Goal: Obtain resource: Obtain resource

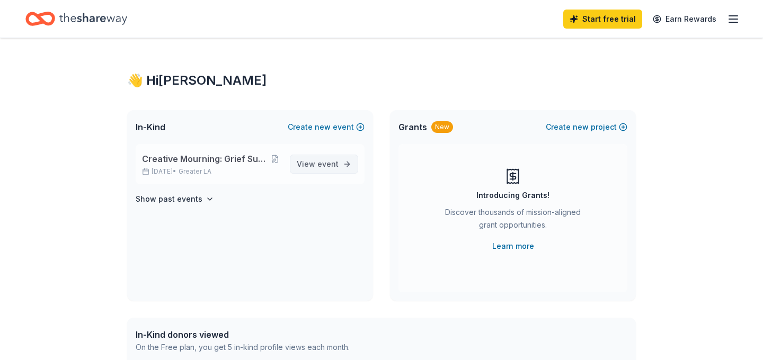
click at [333, 162] on span "event" at bounding box center [327, 163] width 21 height 9
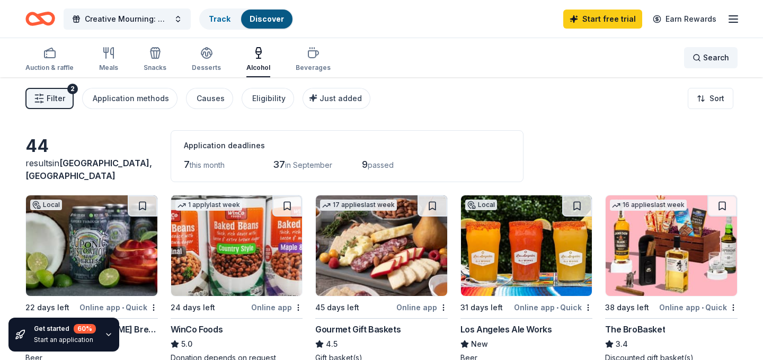
click at [713, 55] on span "Search" at bounding box center [716, 57] width 26 height 13
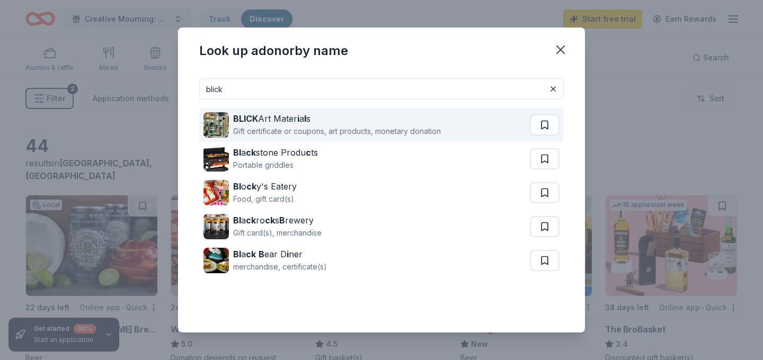
type input "blick"
click at [283, 119] on div "BLICK Art Mater i a l s" at bounding box center [337, 118] width 208 height 13
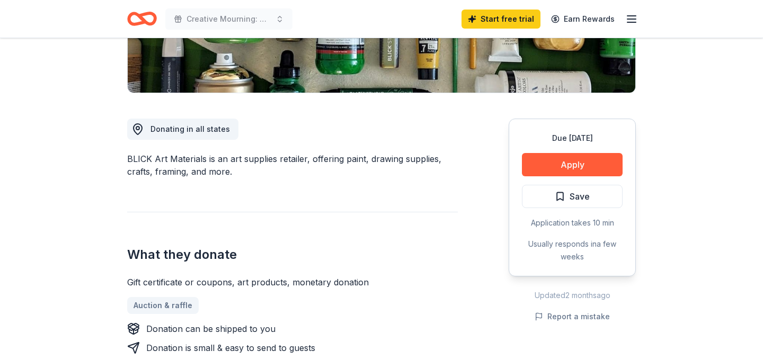
scroll to position [237, 0]
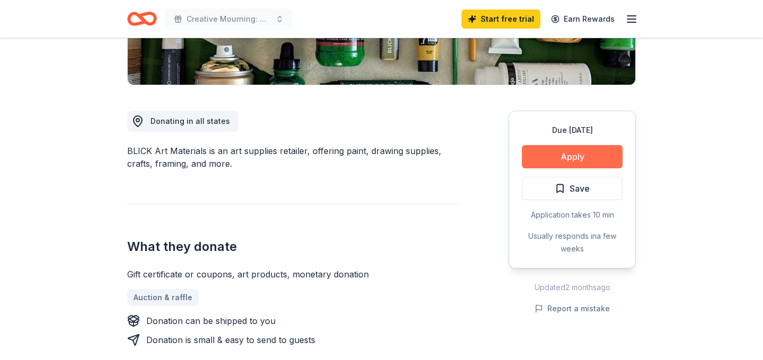
click at [583, 160] on button "Apply" at bounding box center [572, 156] width 101 height 23
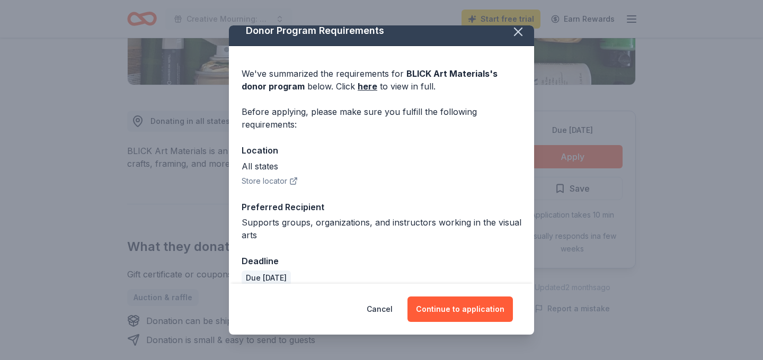
scroll to position [24, 0]
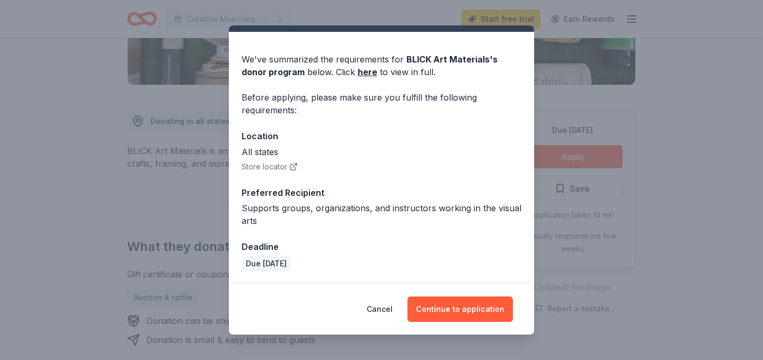
click at [272, 166] on button "Store locator" at bounding box center [269, 166] width 56 height 13
click at [454, 310] on button "Continue to application" at bounding box center [459, 309] width 105 height 25
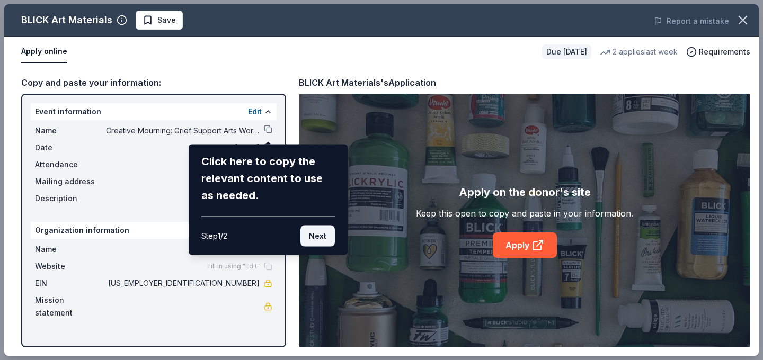
click at [323, 236] on button "Next" at bounding box center [317, 236] width 34 height 21
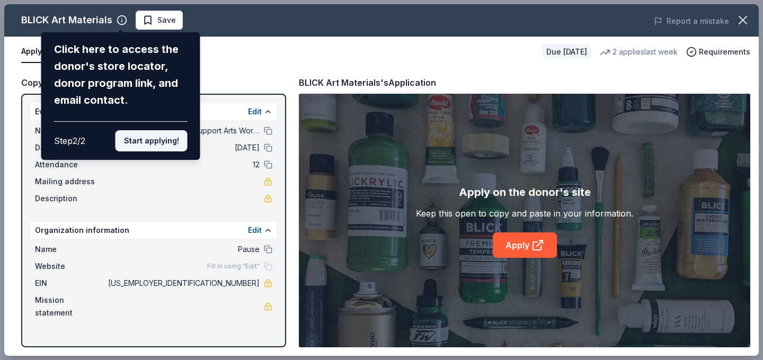
click at [163, 146] on button "Start applying!" at bounding box center [151, 140] width 72 height 21
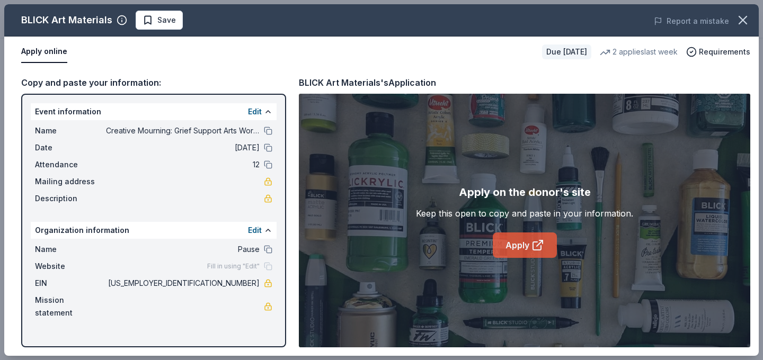
click at [531, 247] on icon at bounding box center [537, 245] width 13 height 13
